Goal: Transaction & Acquisition: Book appointment/travel/reservation

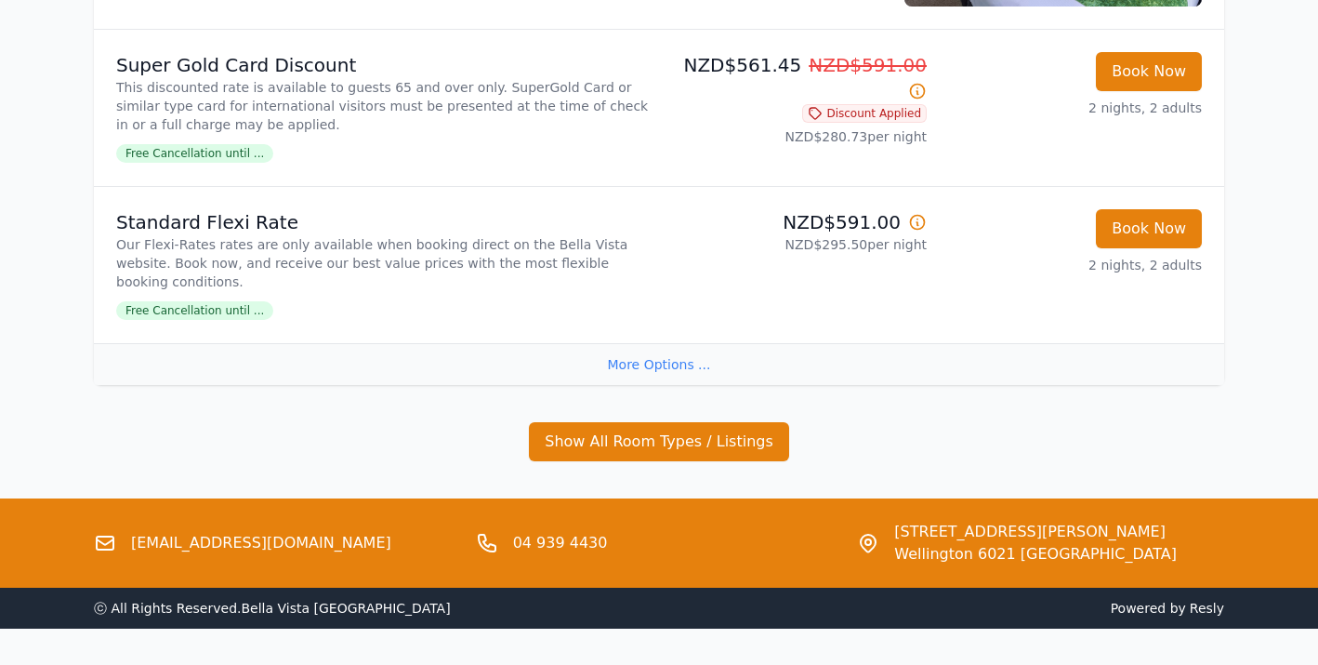
scroll to position [1770, 0]
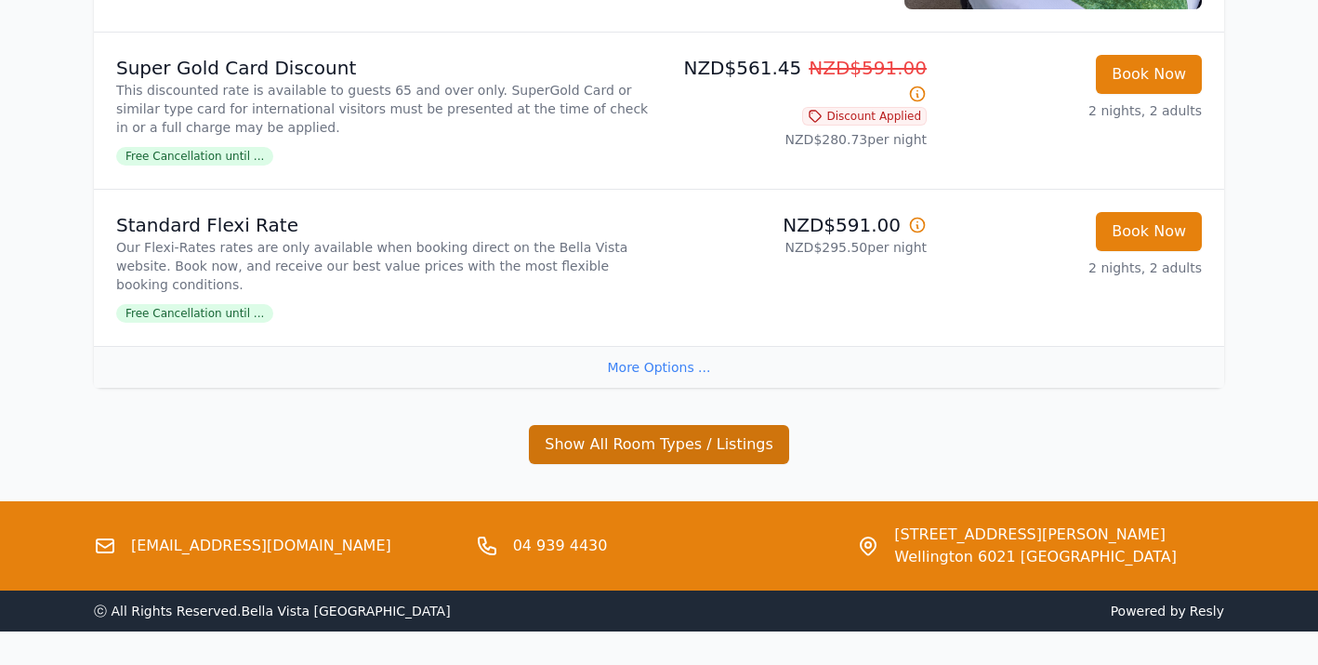
click at [709, 425] on button "Show All Room Types / Listings" at bounding box center [659, 444] width 260 height 39
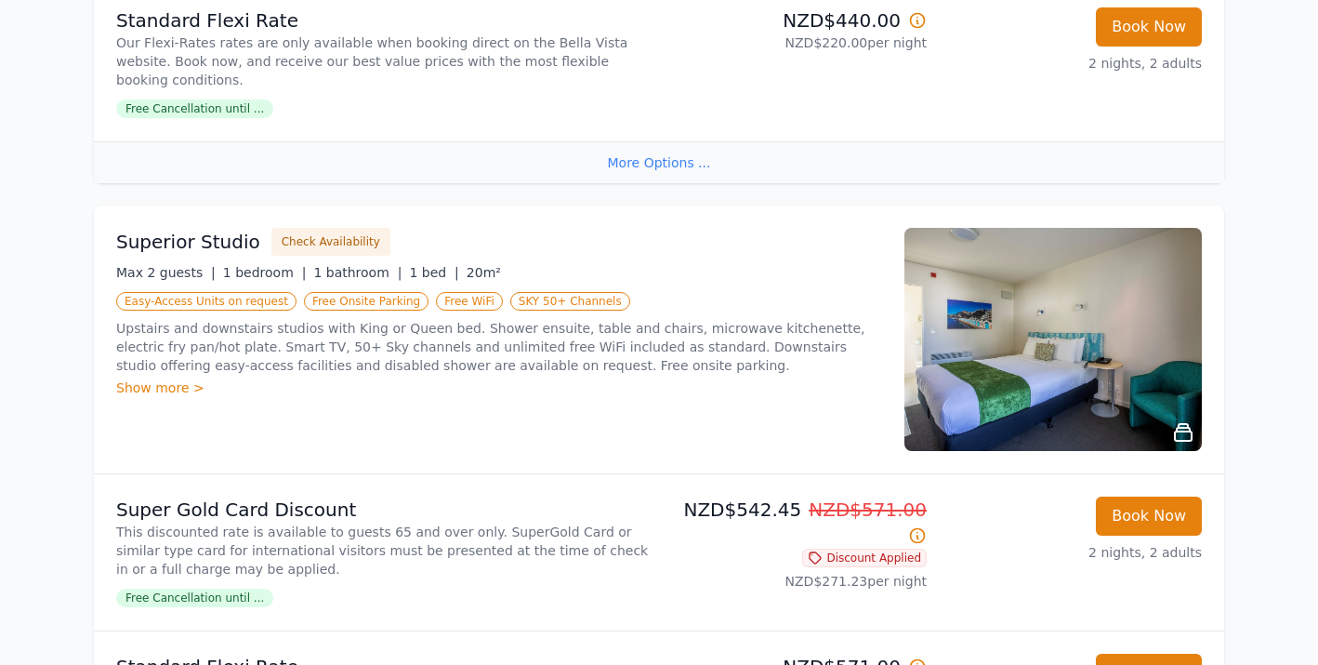
scroll to position [682, 0]
click at [162, 378] on div "Show more >" at bounding box center [499, 387] width 766 height 19
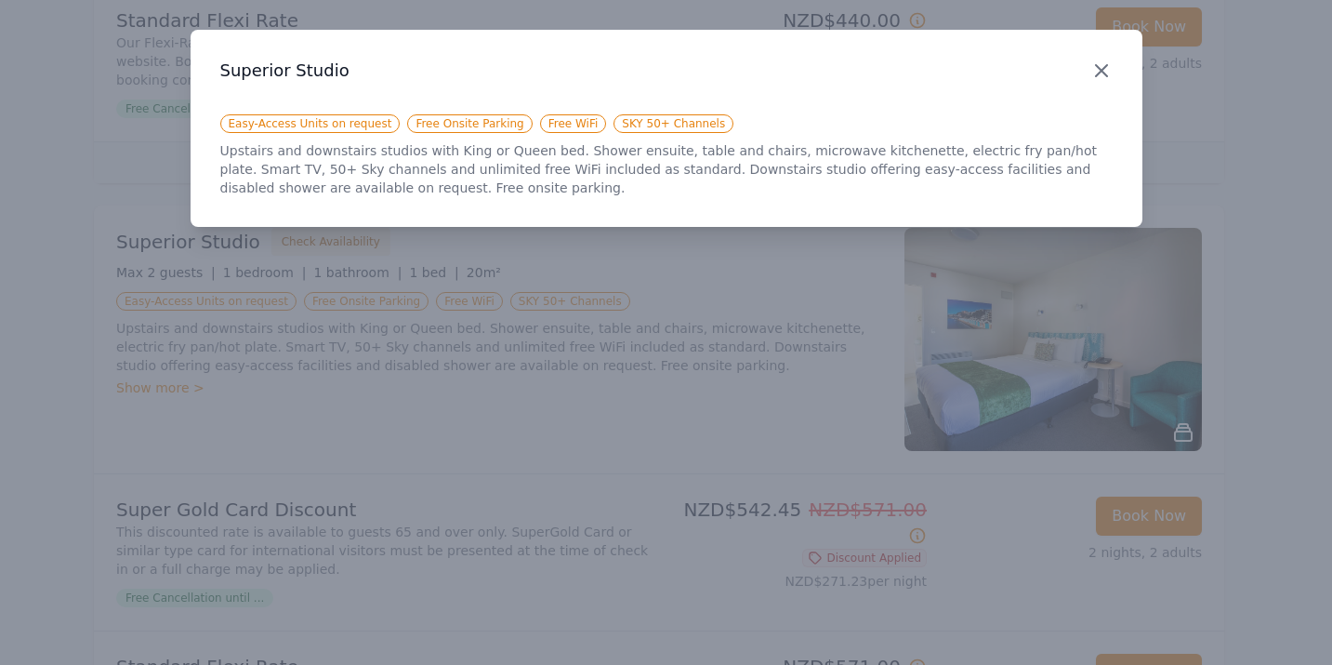
click at [1100, 65] on icon "button" at bounding box center [1102, 71] width 22 height 22
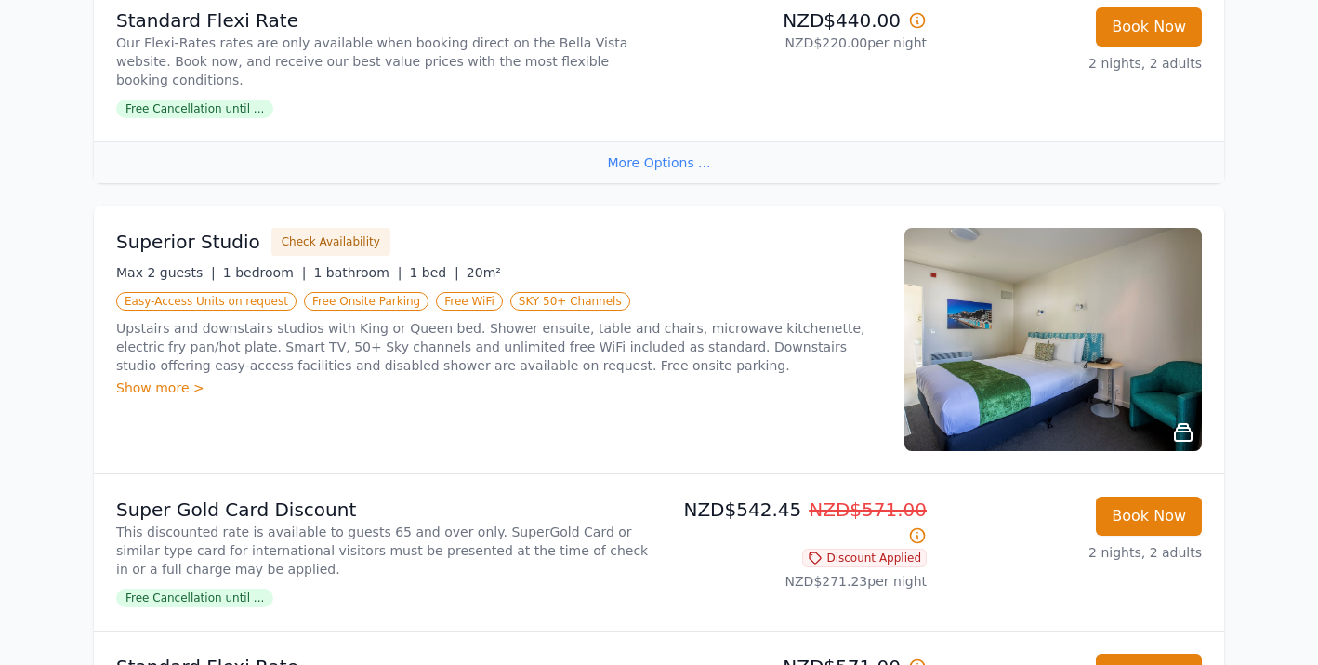
click at [1135, 337] on img at bounding box center [1054, 339] width 298 height 223
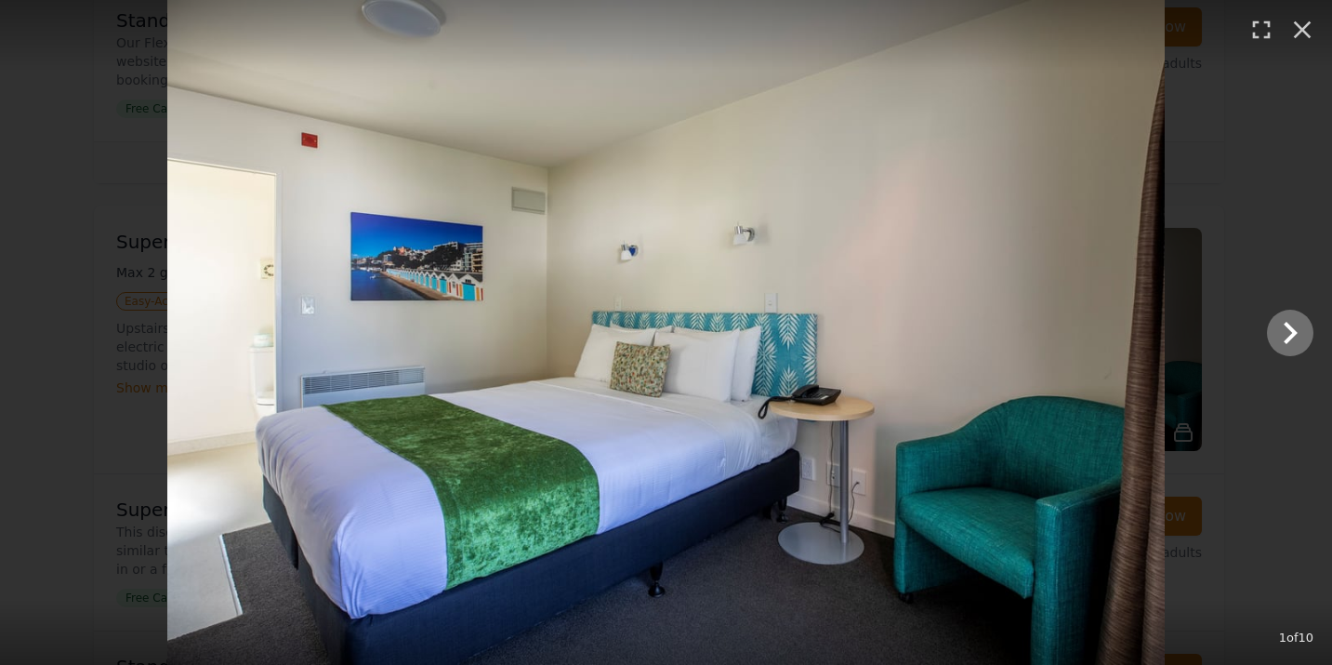
click at [1292, 326] on icon "Show slide 2 of 10" at bounding box center [1290, 333] width 45 height 45
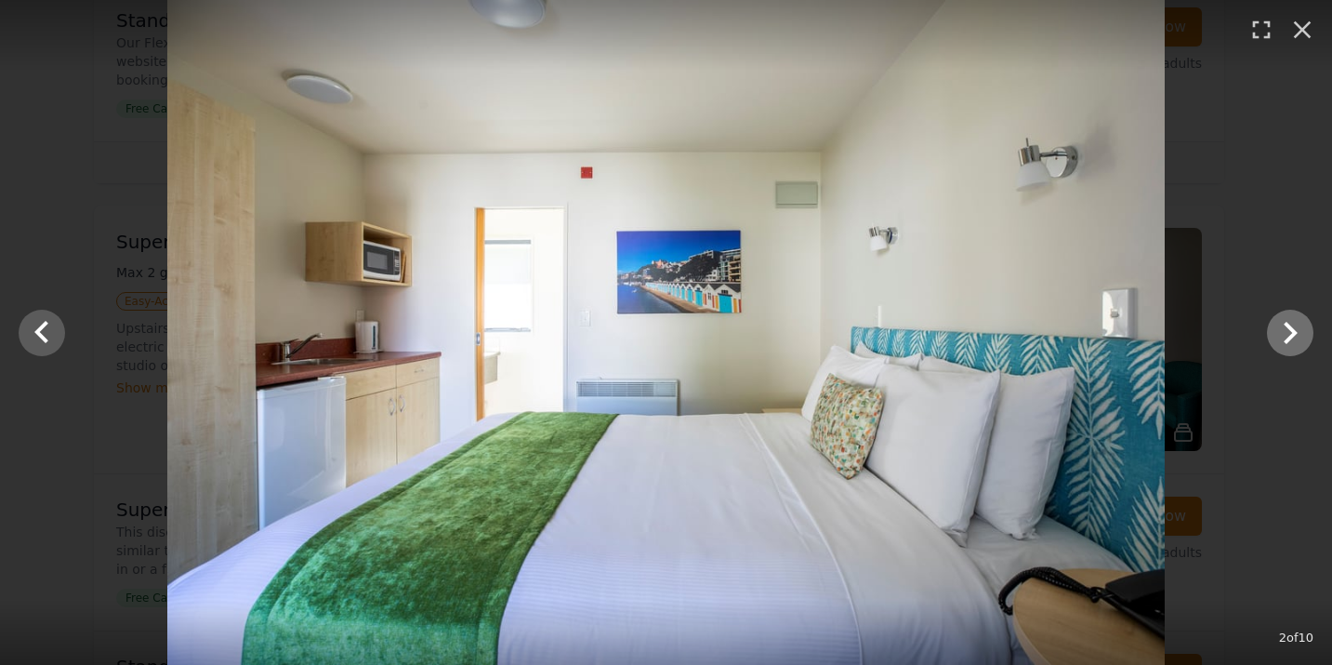
click at [1292, 326] on icon "Show slide 3 of 10" at bounding box center [1290, 333] width 45 height 45
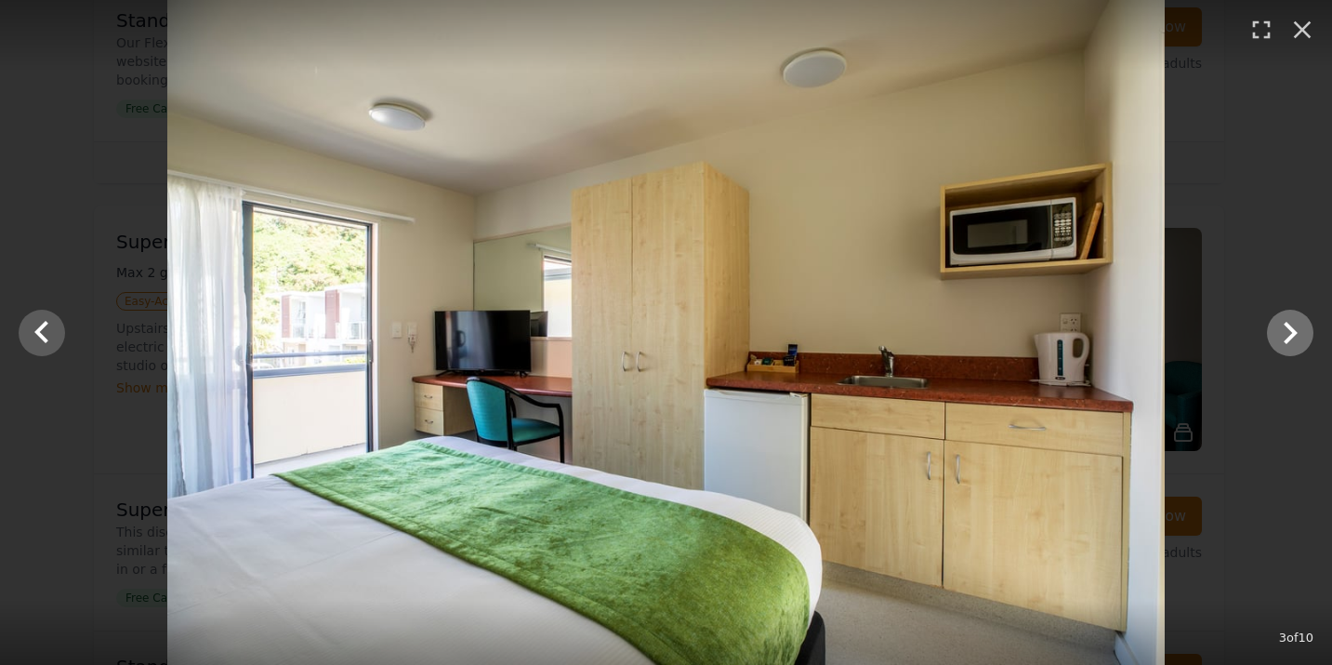
click at [1292, 326] on icon "Show slide 4 of 10" at bounding box center [1290, 333] width 45 height 45
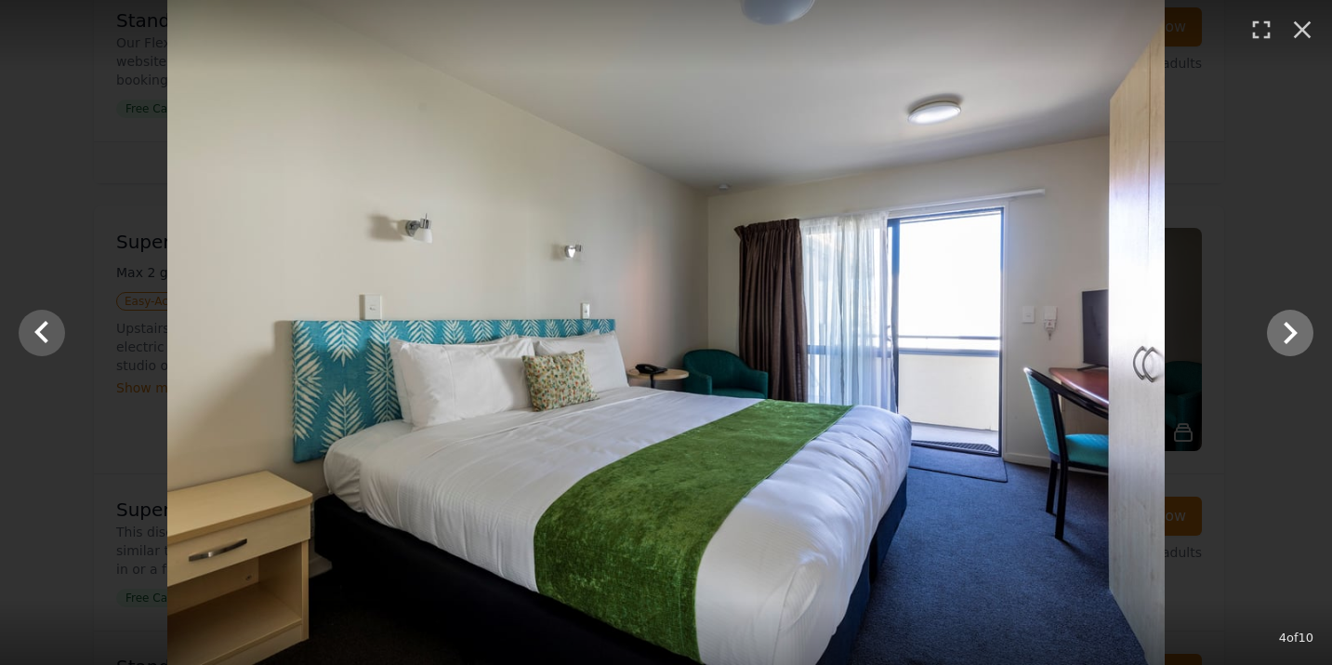
click at [1292, 326] on icon "Show slide 5 of 10" at bounding box center [1290, 333] width 45 height 45
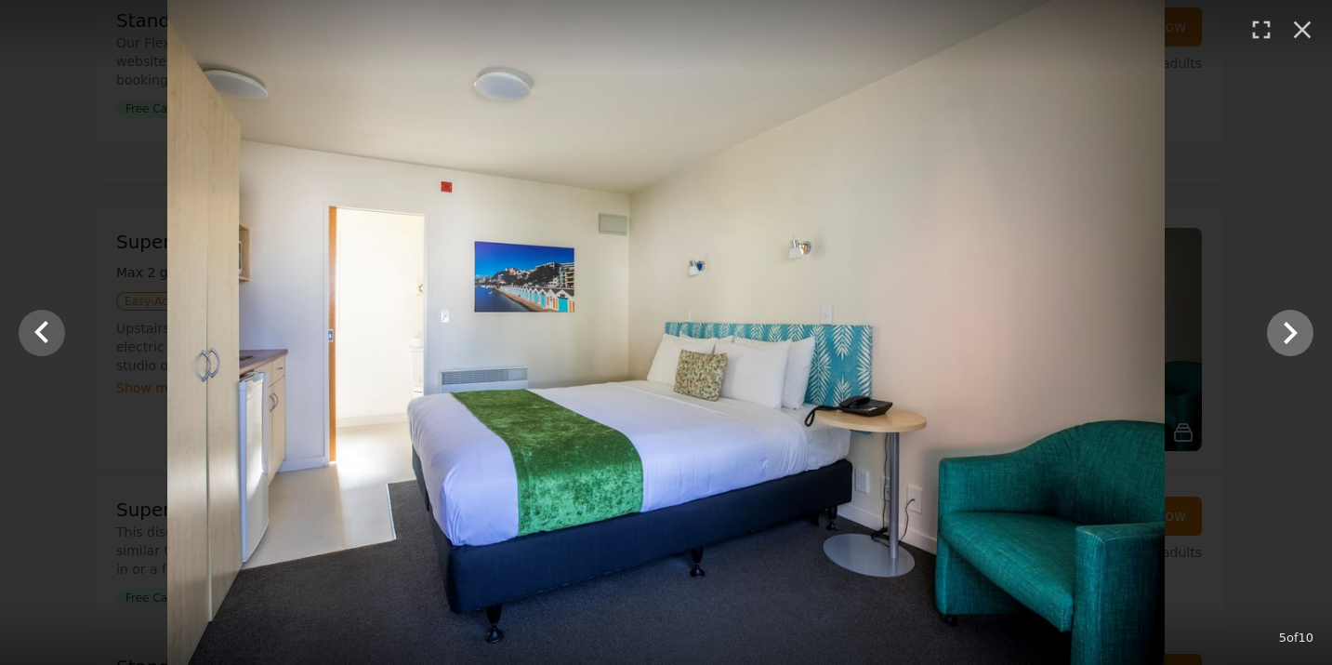
click at [1292, 326] on icon "Show slide 6 of 10" at bounding box center [1290, 333] width 45 height 45
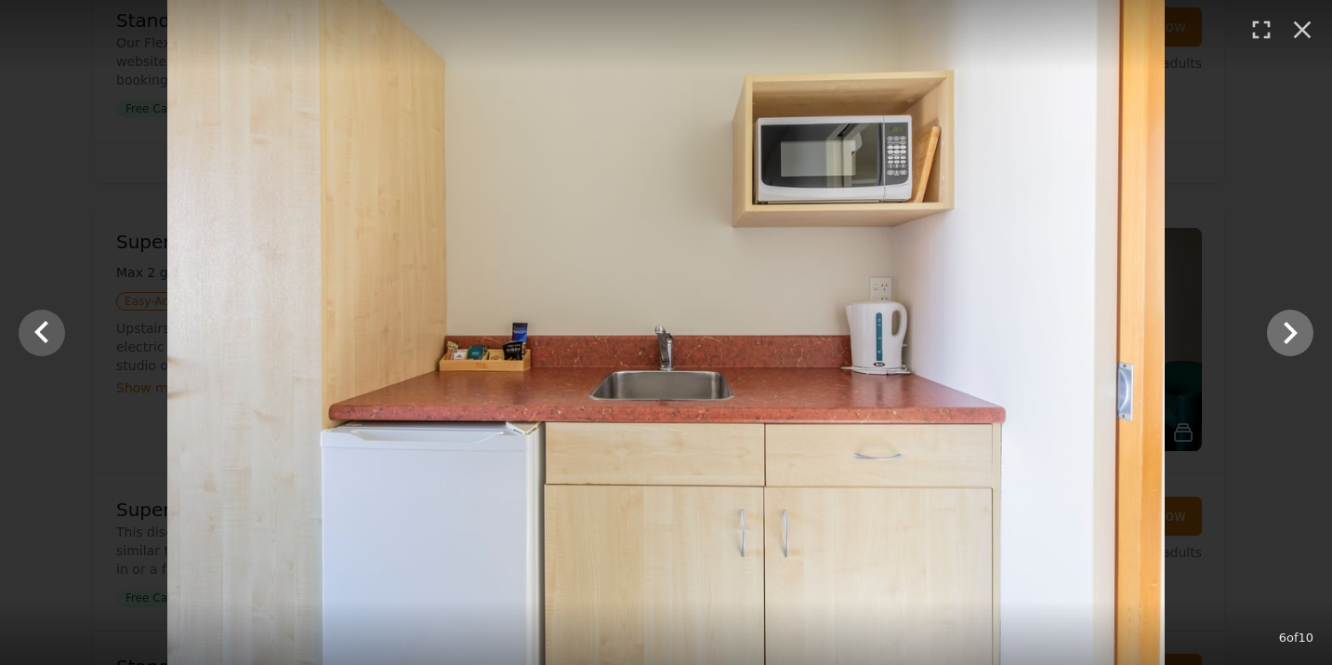
click at [1292, 326] on icon "Show slide 7 of 10" at bounding box center [1290, 333] width 45 height 45
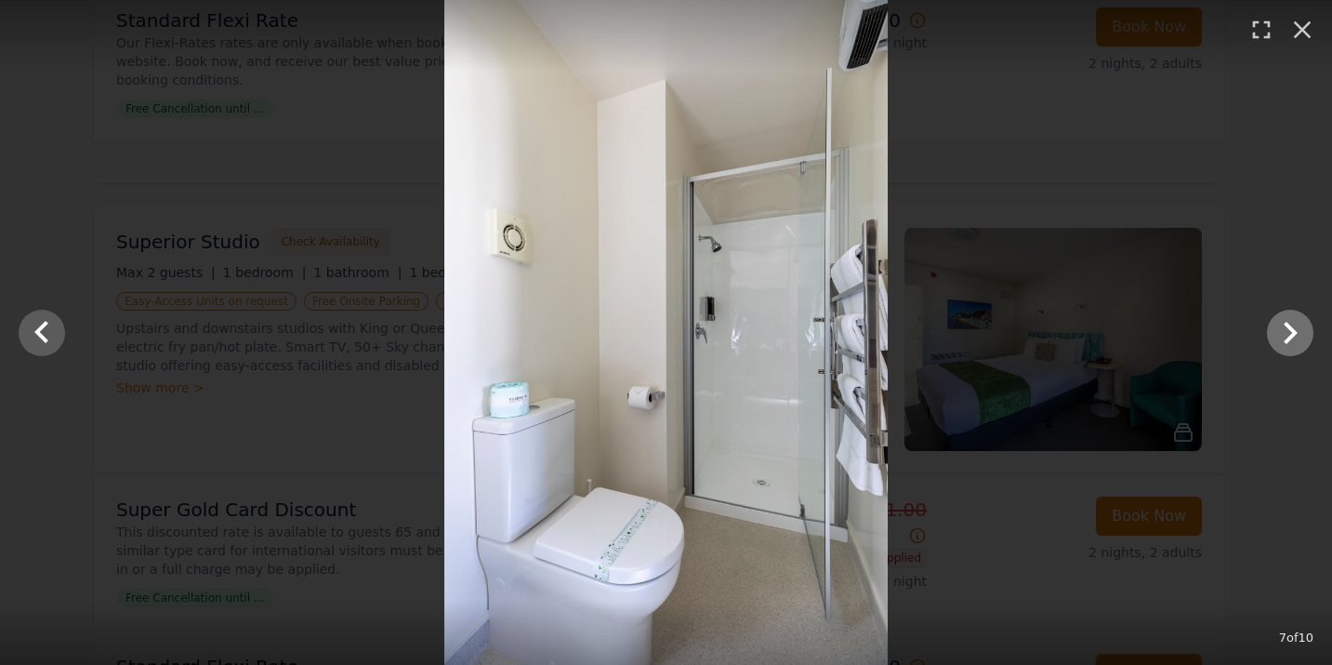
click at [1292, 326] on icon "Show slide 8 of 10" at bounding box center [1290, 333] width 45 height 45
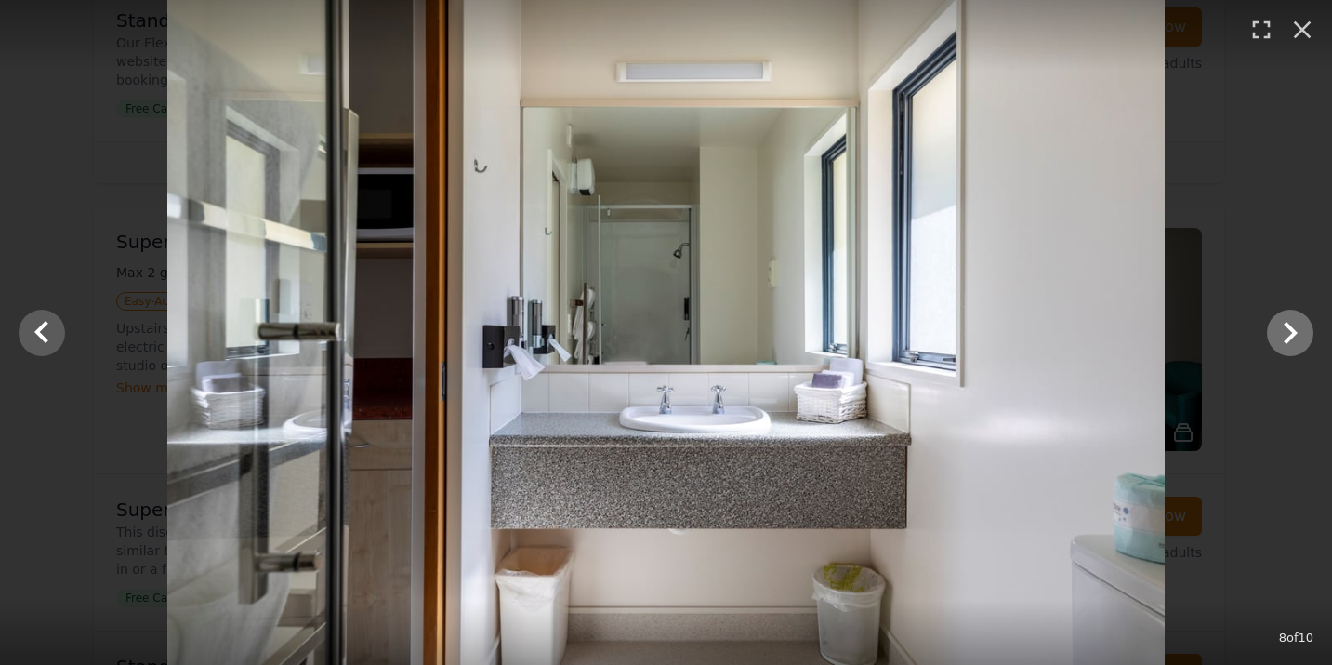
click at [1292, 326] on icon "Show slide 9 of 10" at bounding box center [1290, 333] width 45 height 45
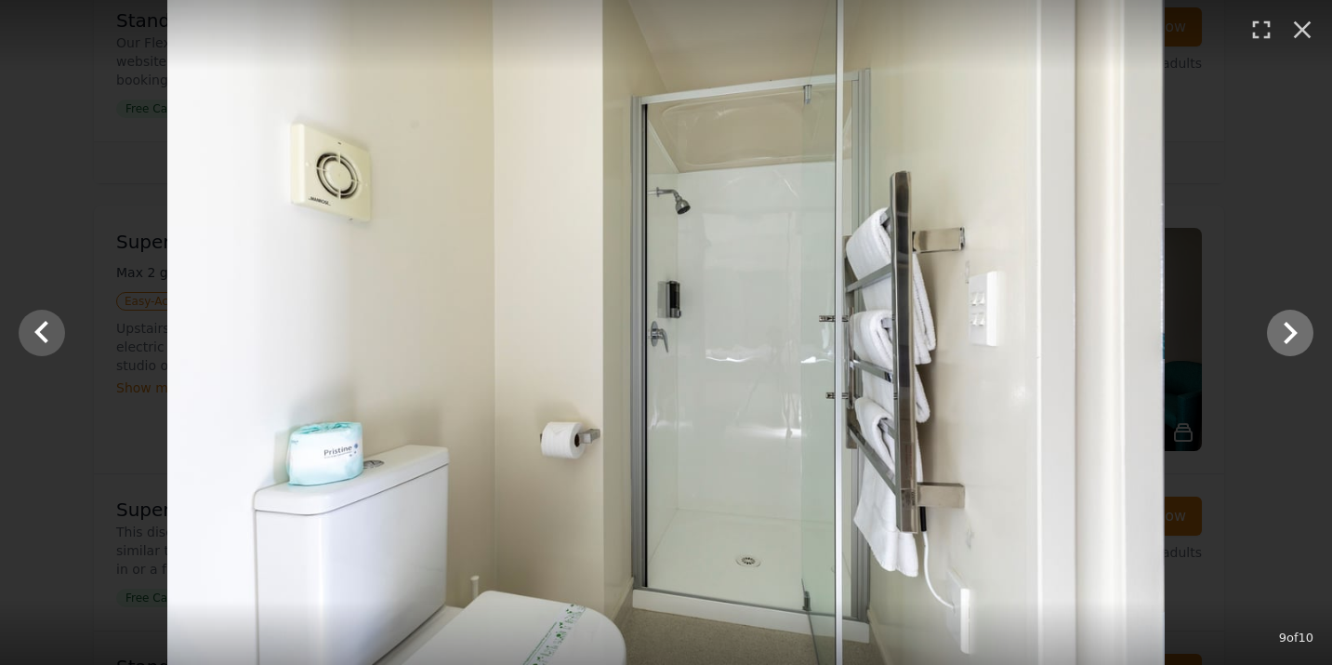
click at [1292, 326] on icon "Show slide 10 of 10" at bounding box center [1290, 333] width 45 height 45
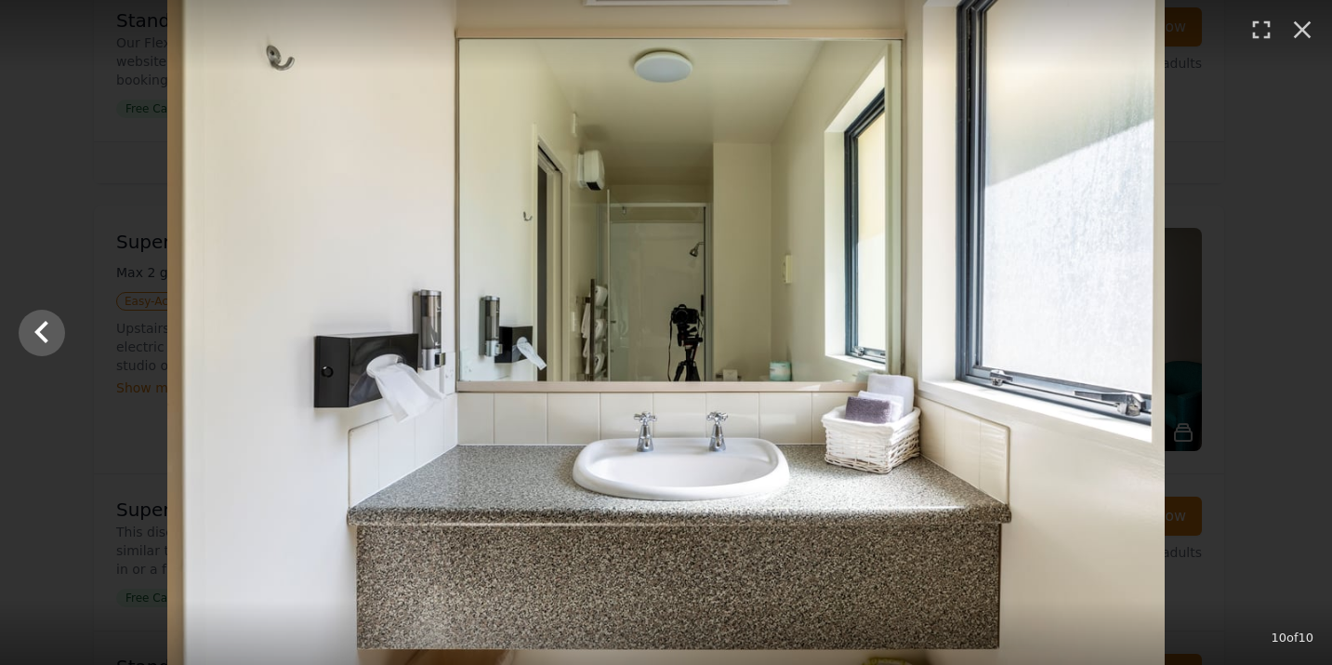
click at [1292, 326] on div at bounding box center [666, 332] width 1332 height 665
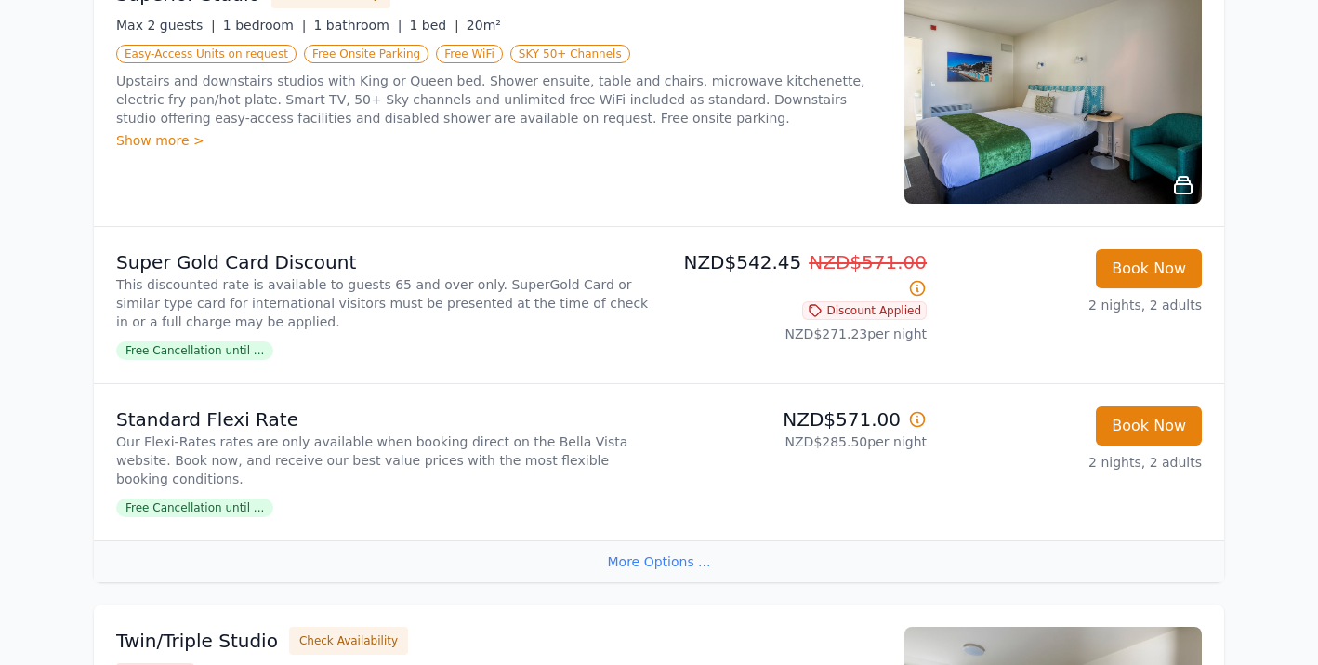
scroll to position [933, 0]
